Goal: Check status

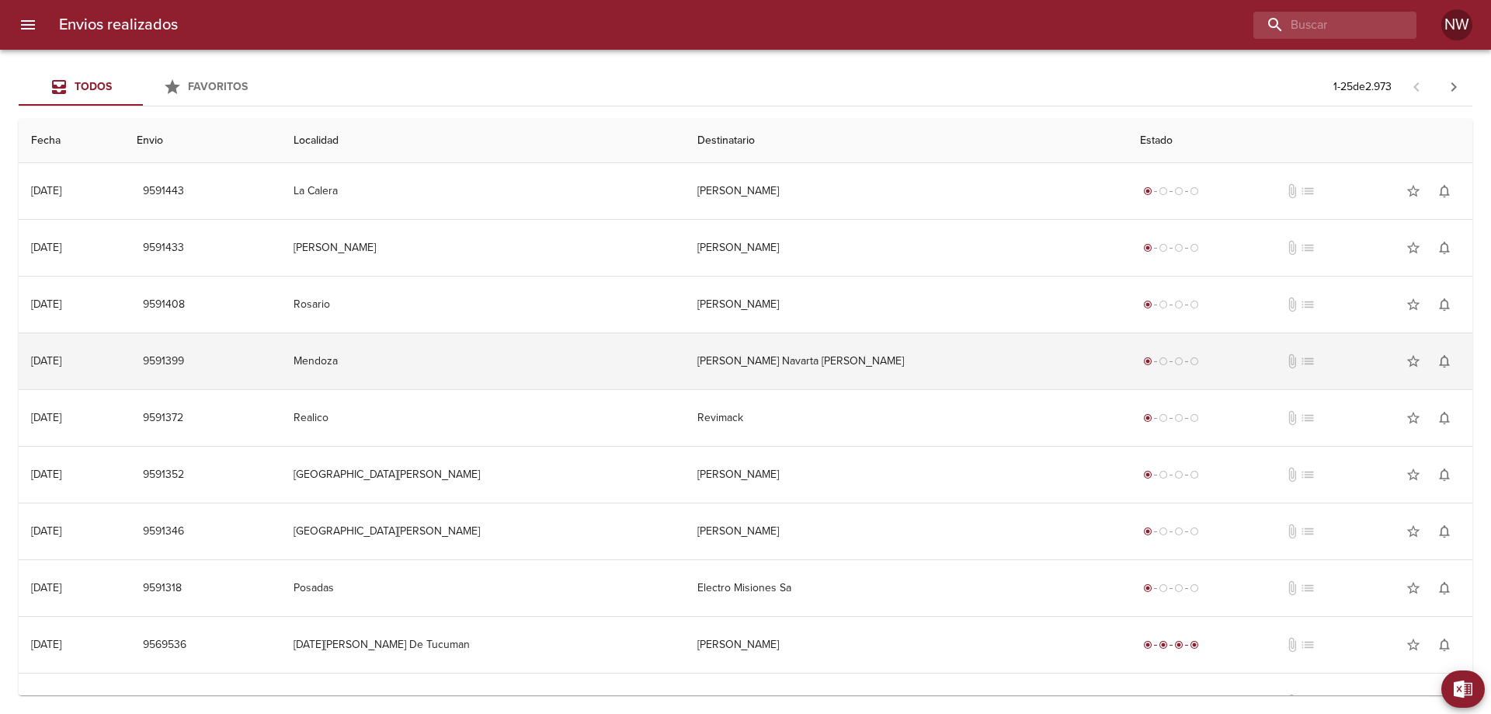
click at [844, 371] on td "Francisco Dardo Navarta Genty" at bounding box center [906, 361] width 443 height 56
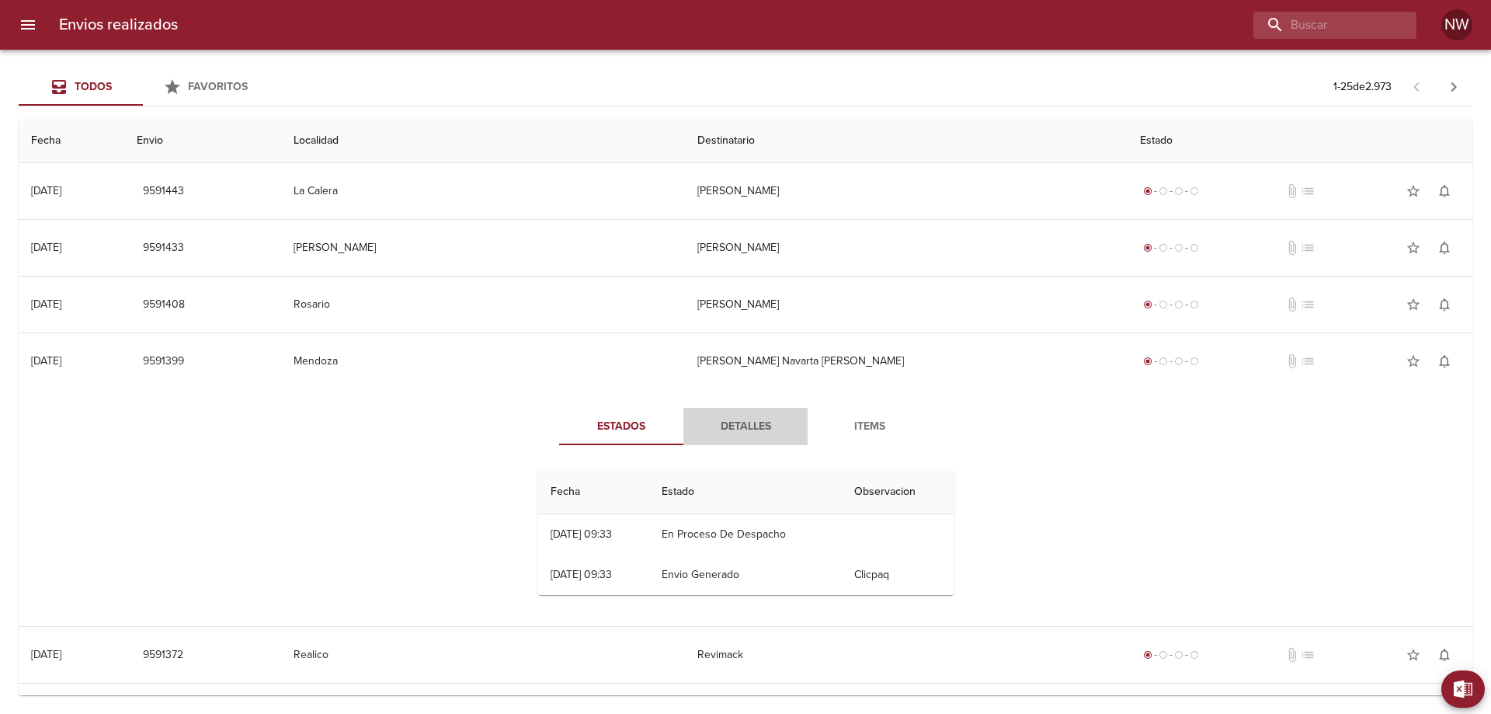
click at [728, 436] on span "Detalles" at bounding box center [746, 426] width 106 height 19
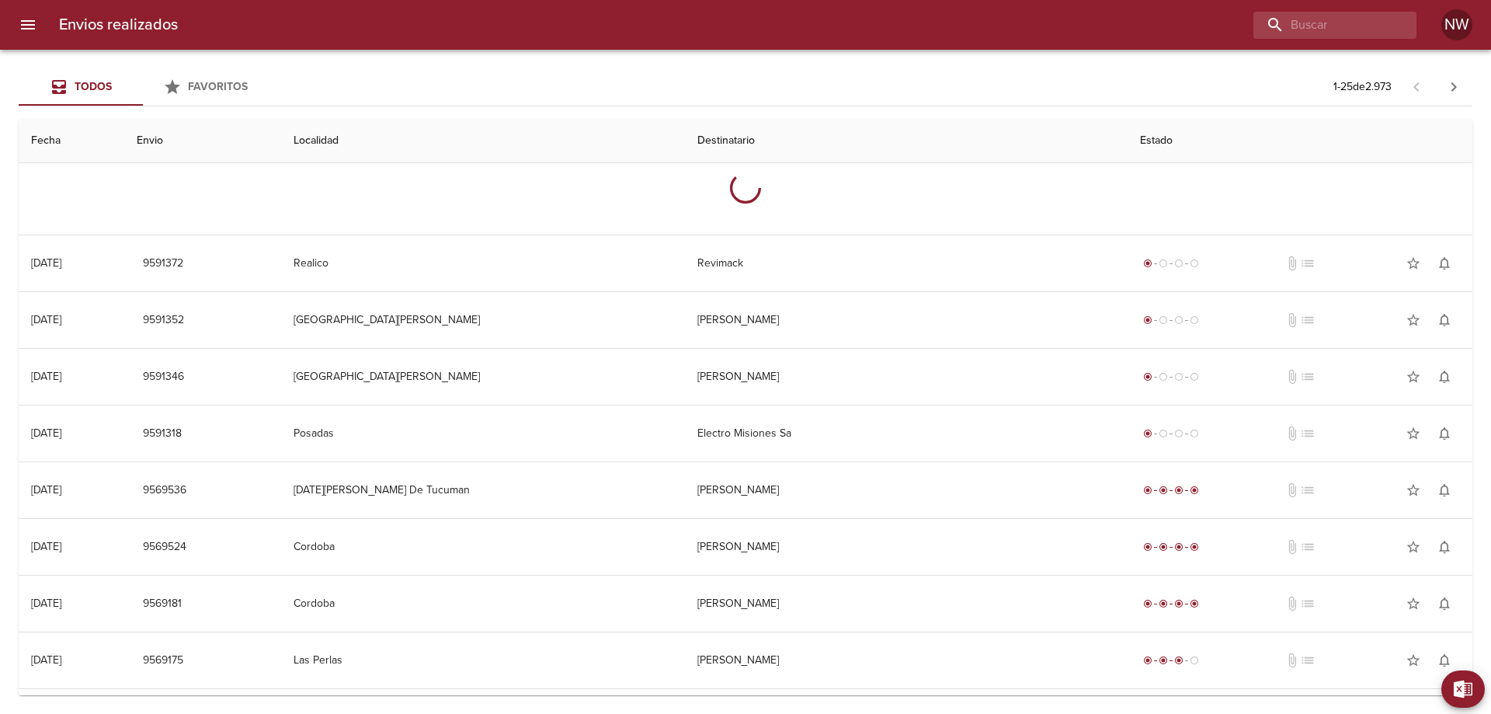
scroll to position [311, 0]
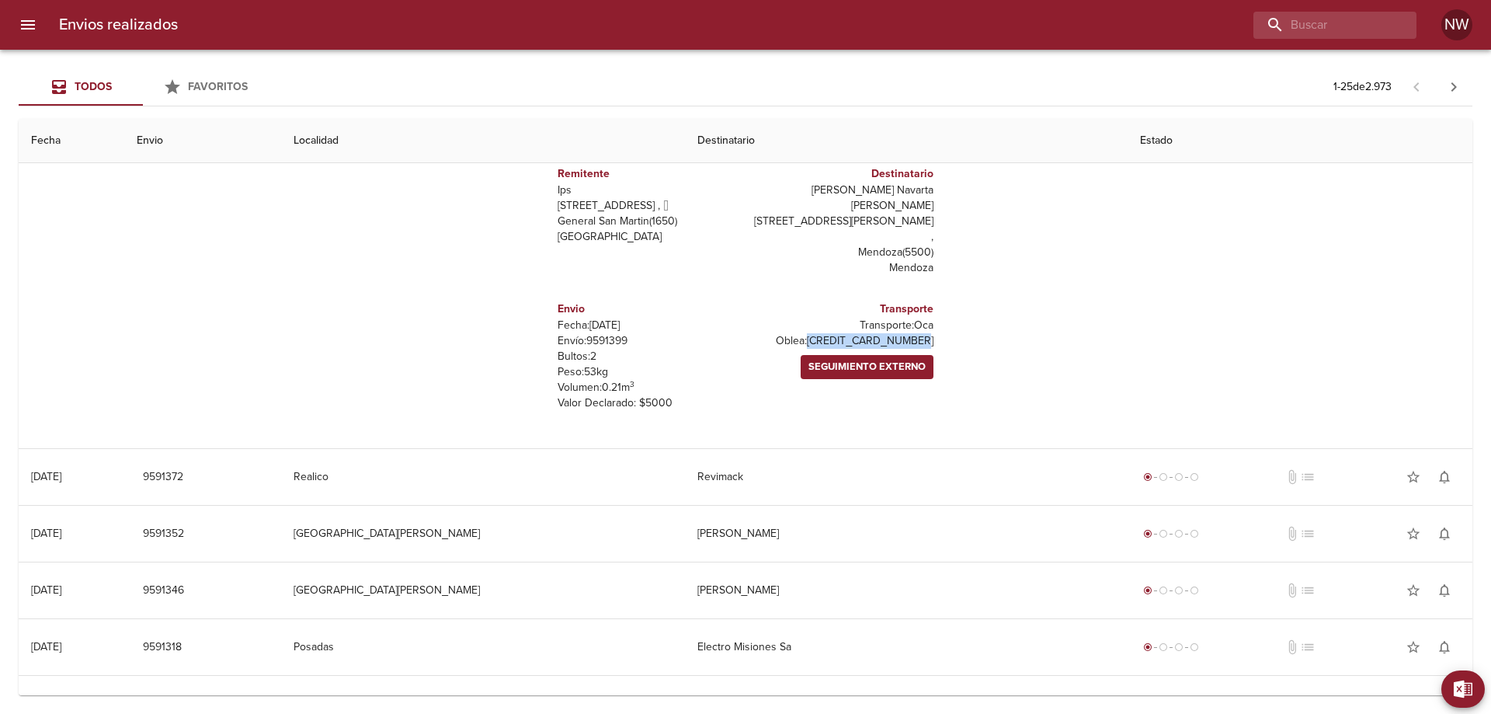
drag, startPoint x: 927, startPoint y: 398, endPoint x: 783, endPoint y: 386, distance: 144.2
click at [781, 386] on div "Transporte Transporte: Oca Oblea: 8109800000000011125 Seguimiento Externo" at bounding box center [843, 355] width 194 height 135
copy p "8109800000000011125"
